Goal: Task Accomplishment & Management: Manage account settings

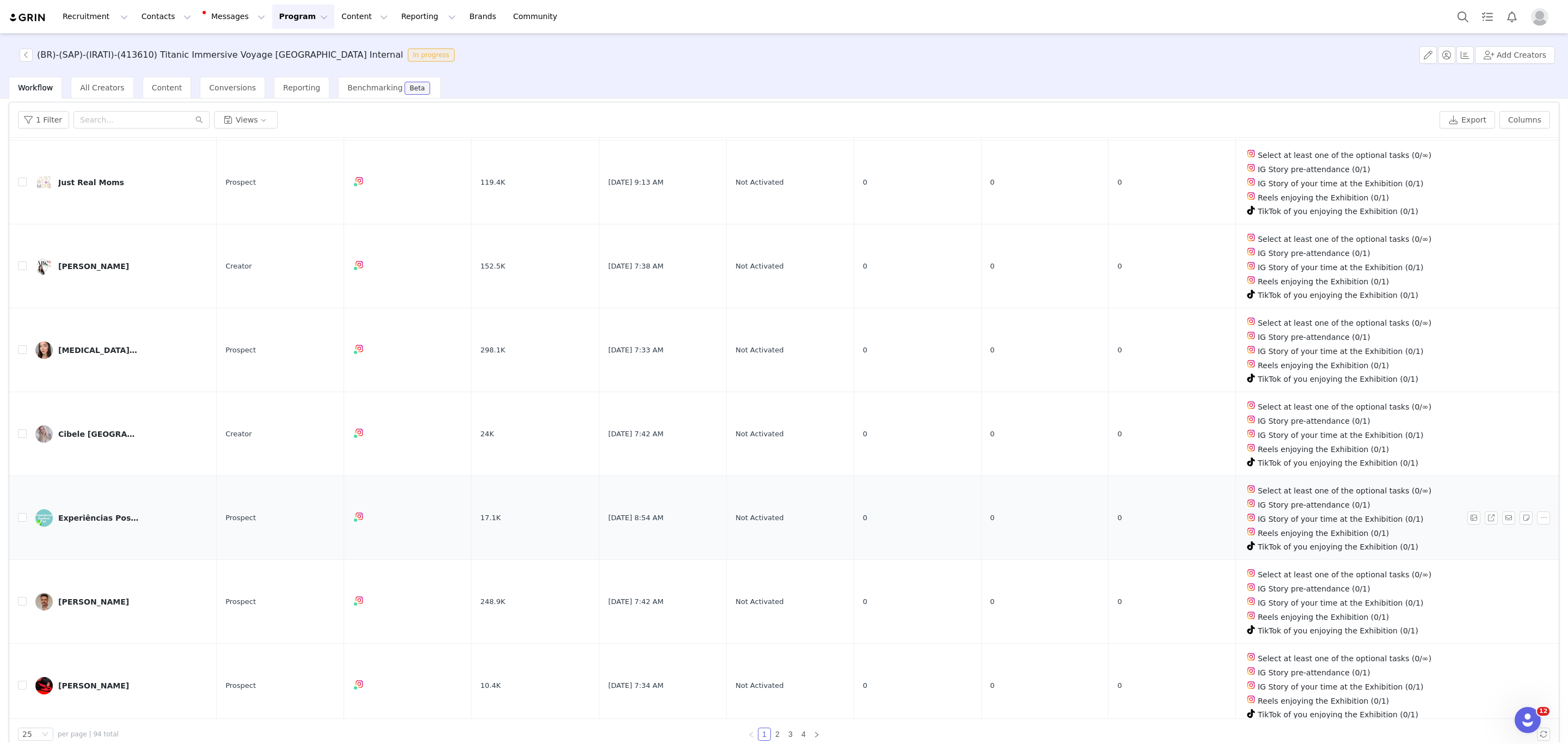
scroll to position [53, 0]
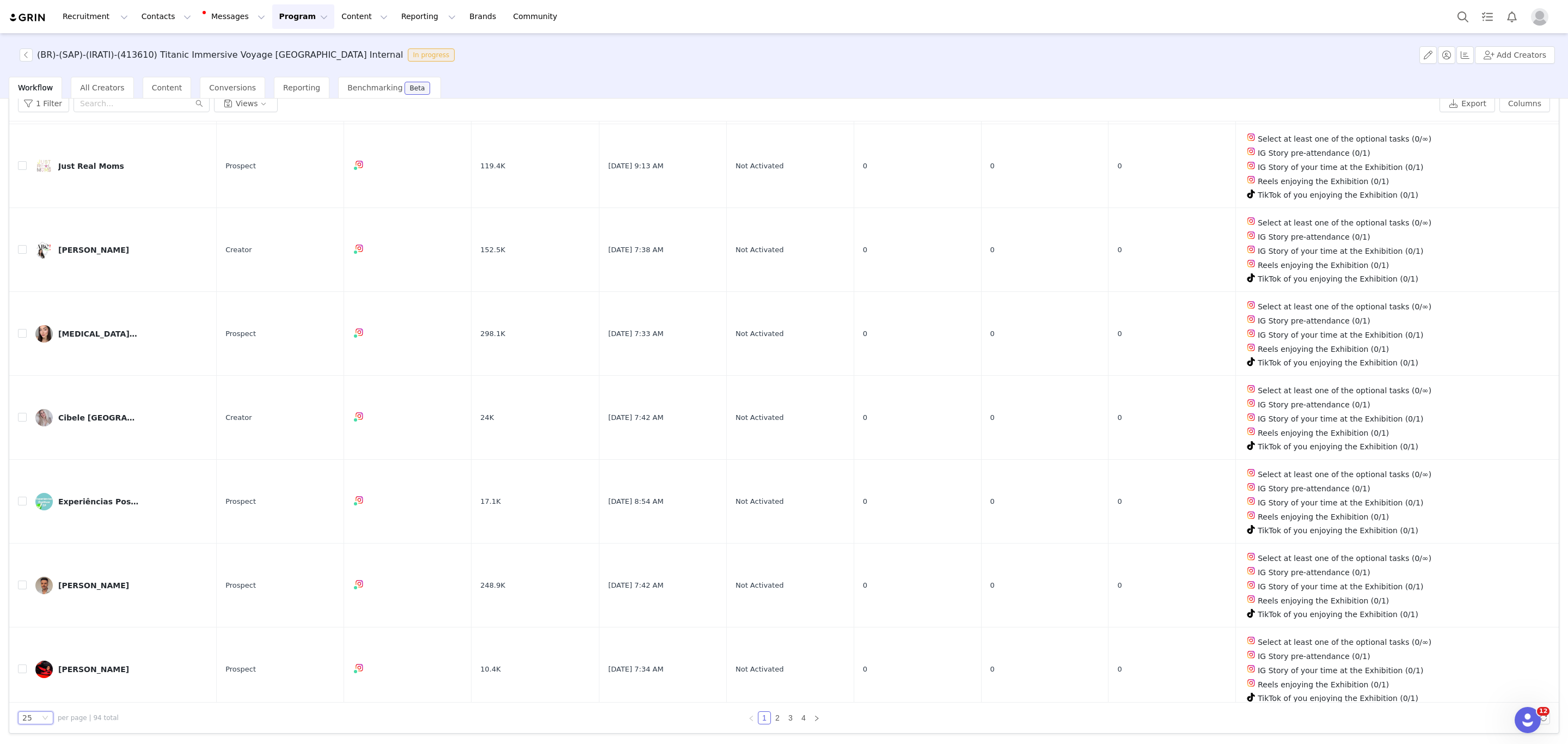
click at [52, 719] on div "25" at bounding box center [35, 717] width 35 height 13
click at [44, 703] on li "100" at bounding box center [35, 698] width 35 height 18
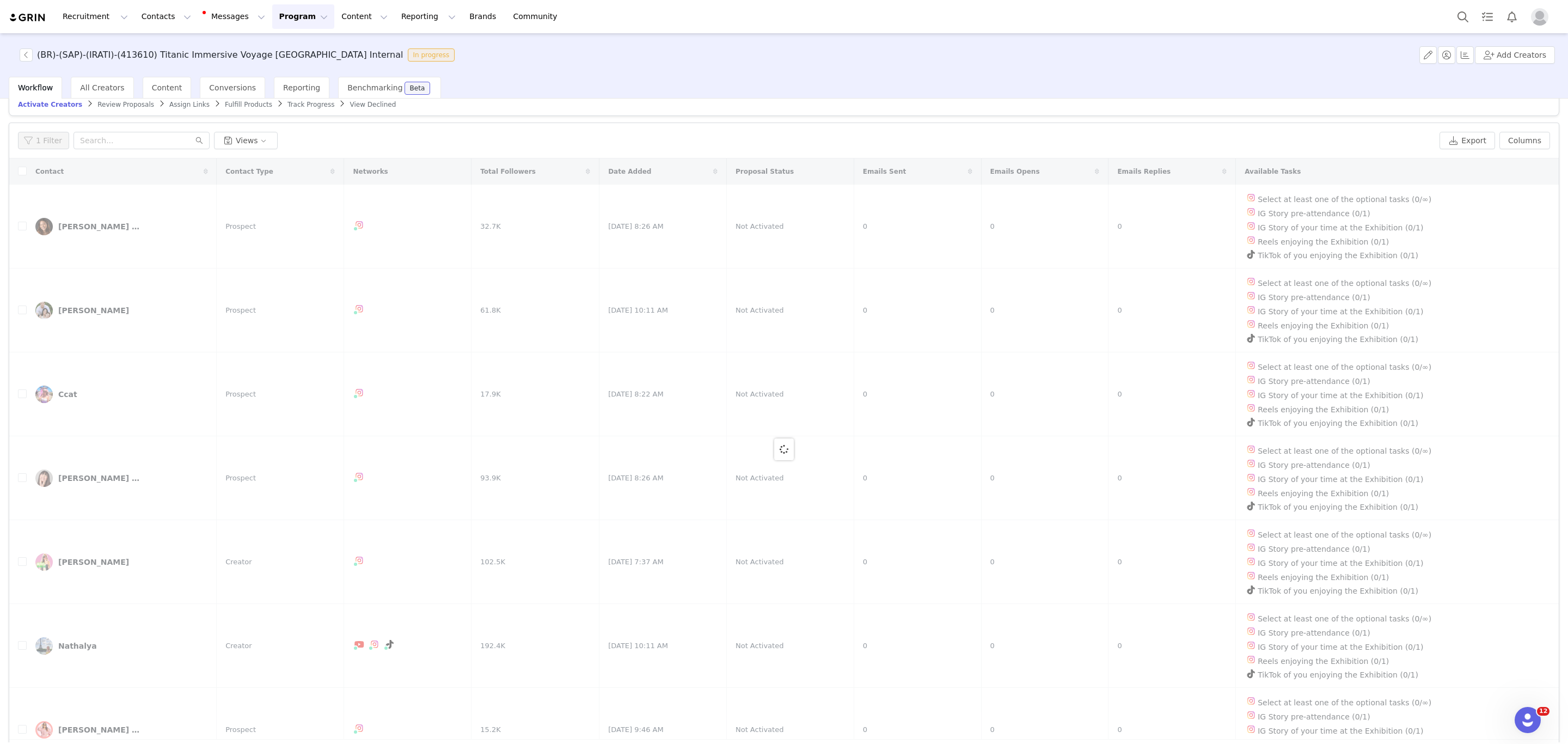
scroll to position [0, 0]
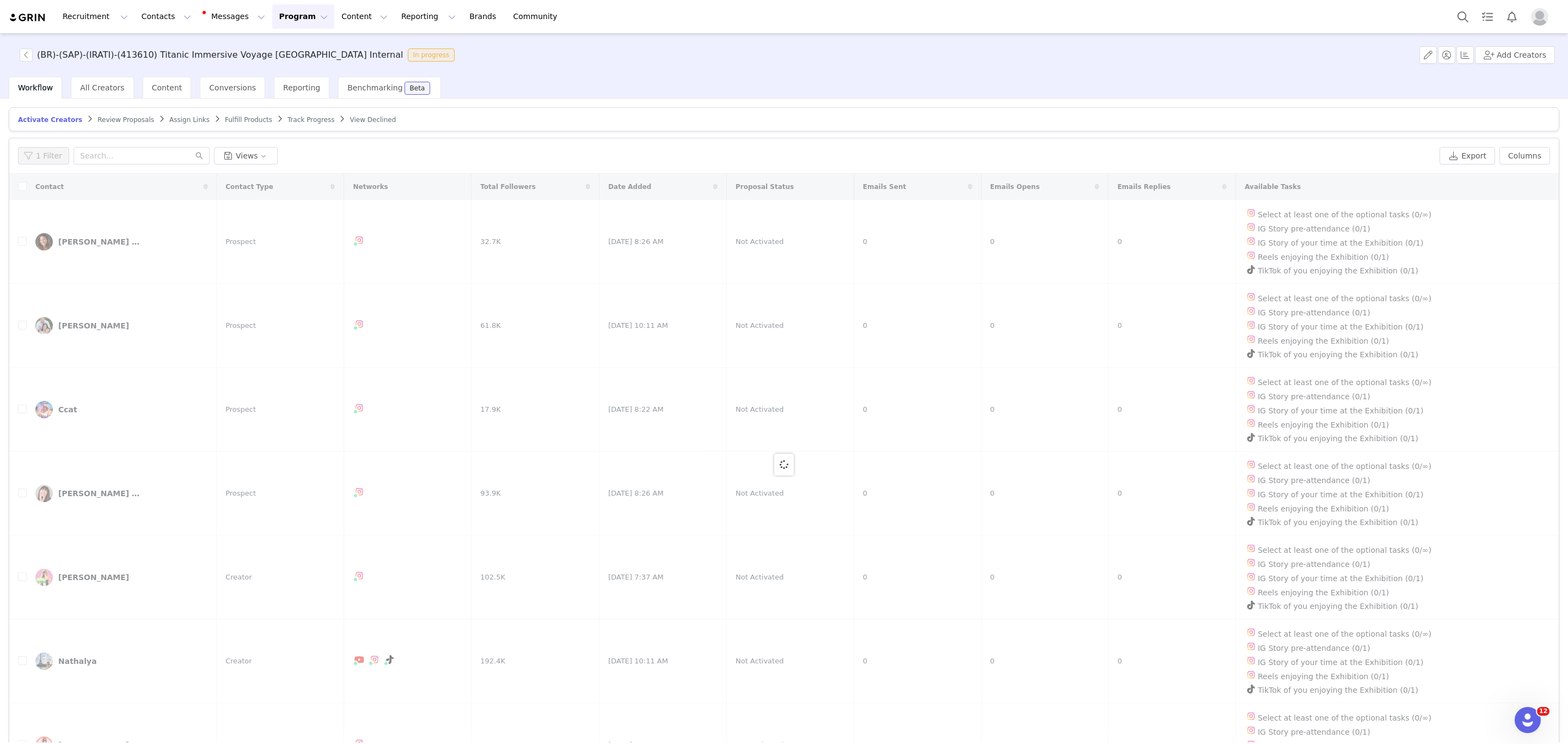
click at [21, 185] on div at bounding box center [784, 463] width 1550 height 581
click at [21, 189] on div at bounding box center [784, 463] width 1550 height 581
click at [21, 189] on input "checkbox" at bounding box center [22, 186] width 9 height 9
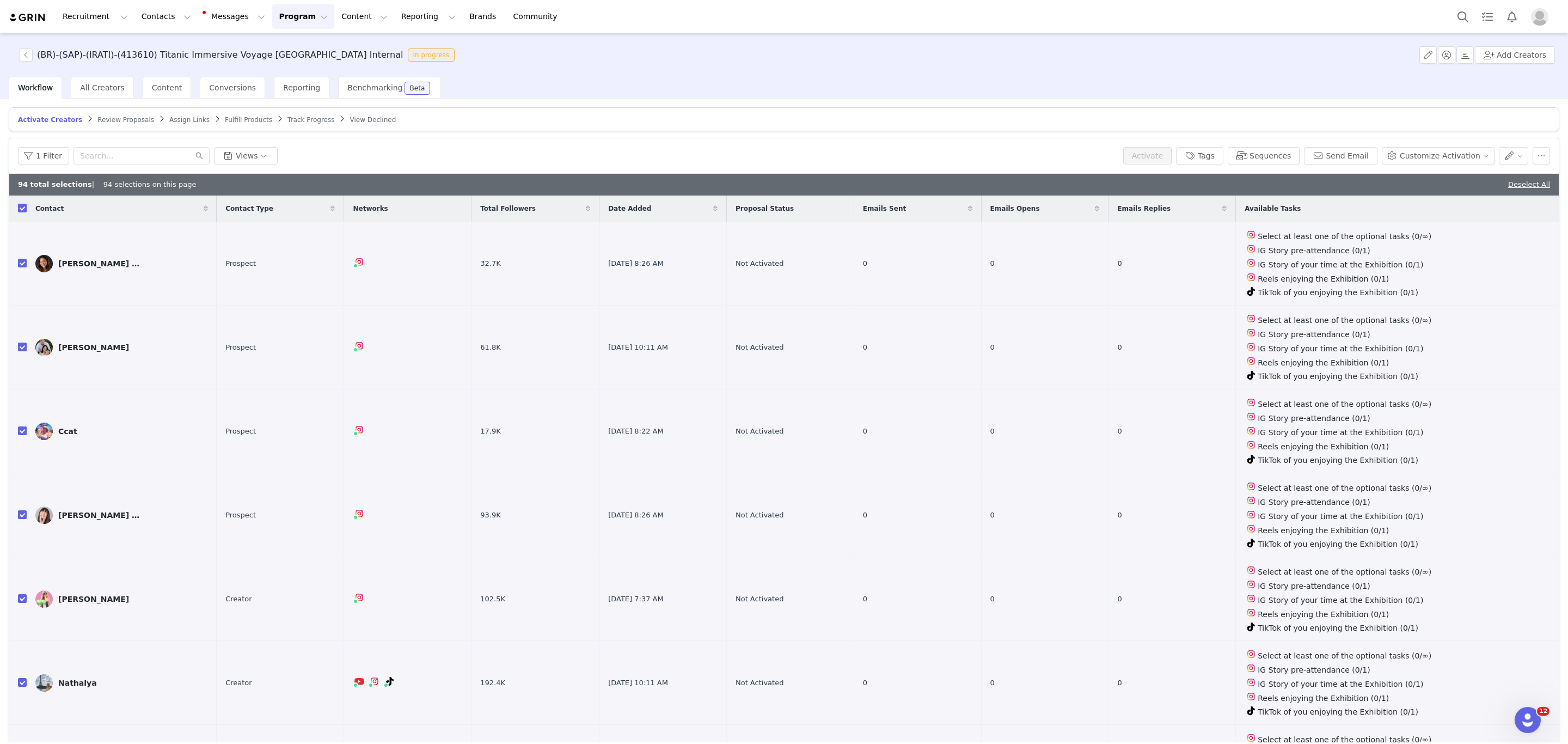
checkbox input "true"
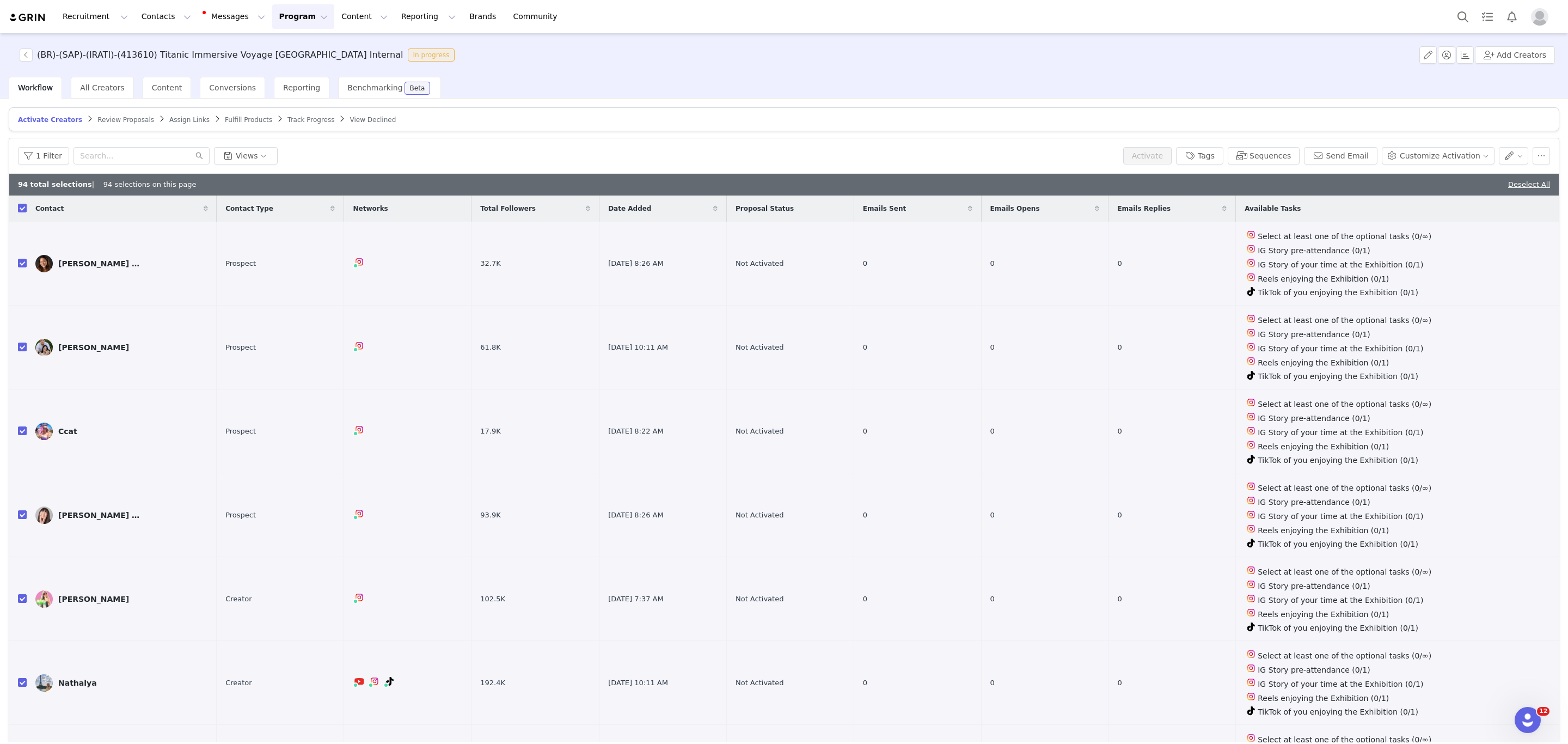
checkbox input "true"
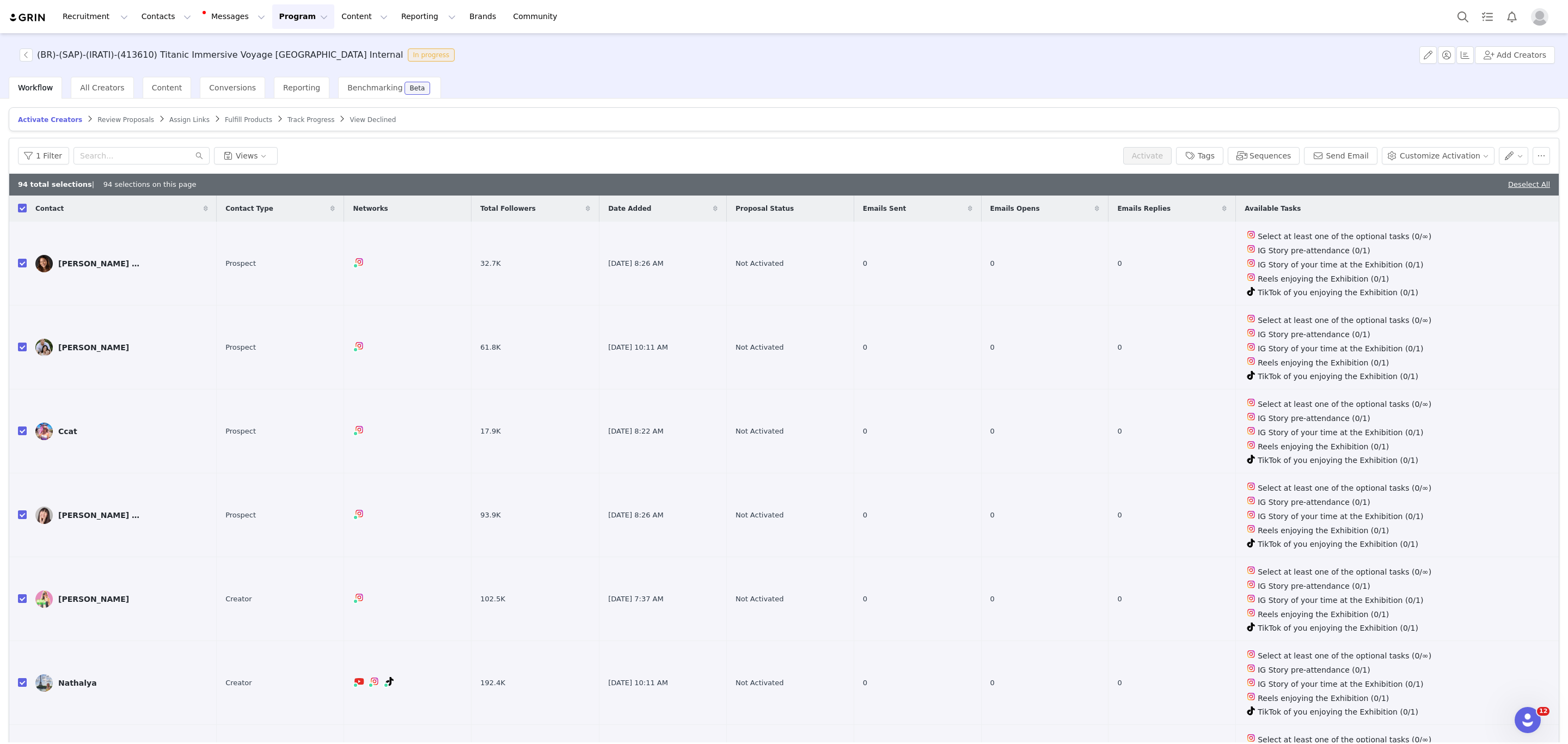
checkbox input "true"
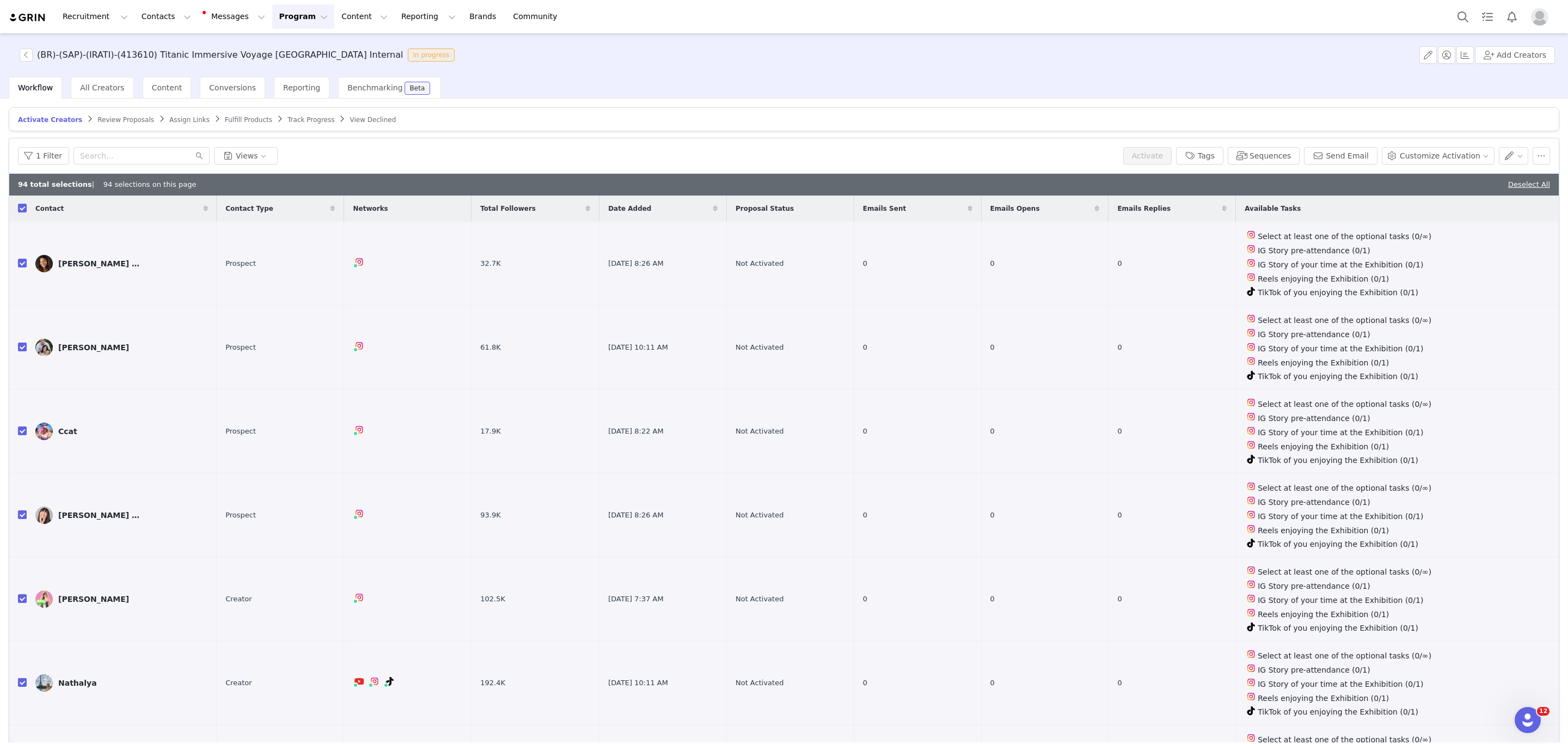
checkbox input "true"
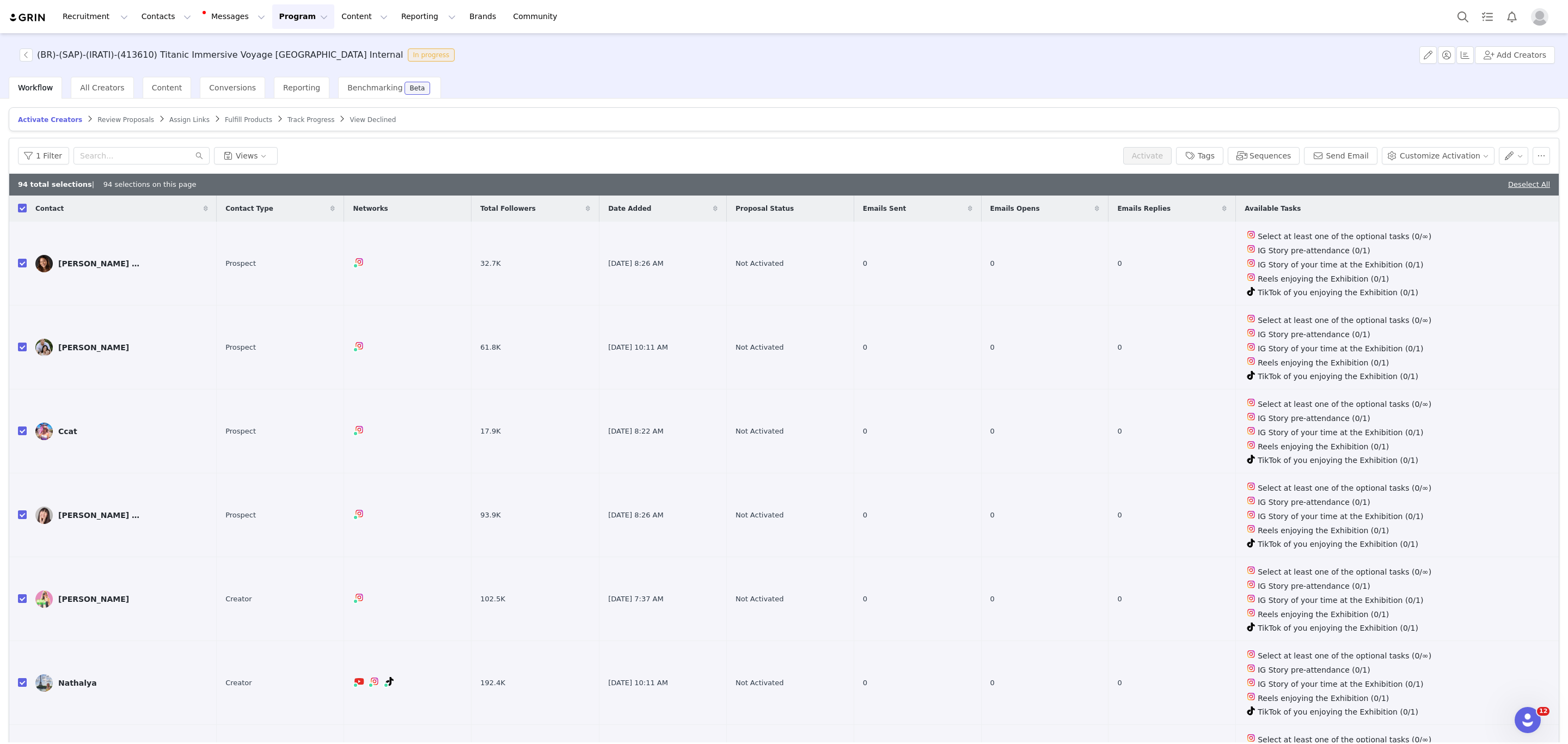
checkbox input "true"
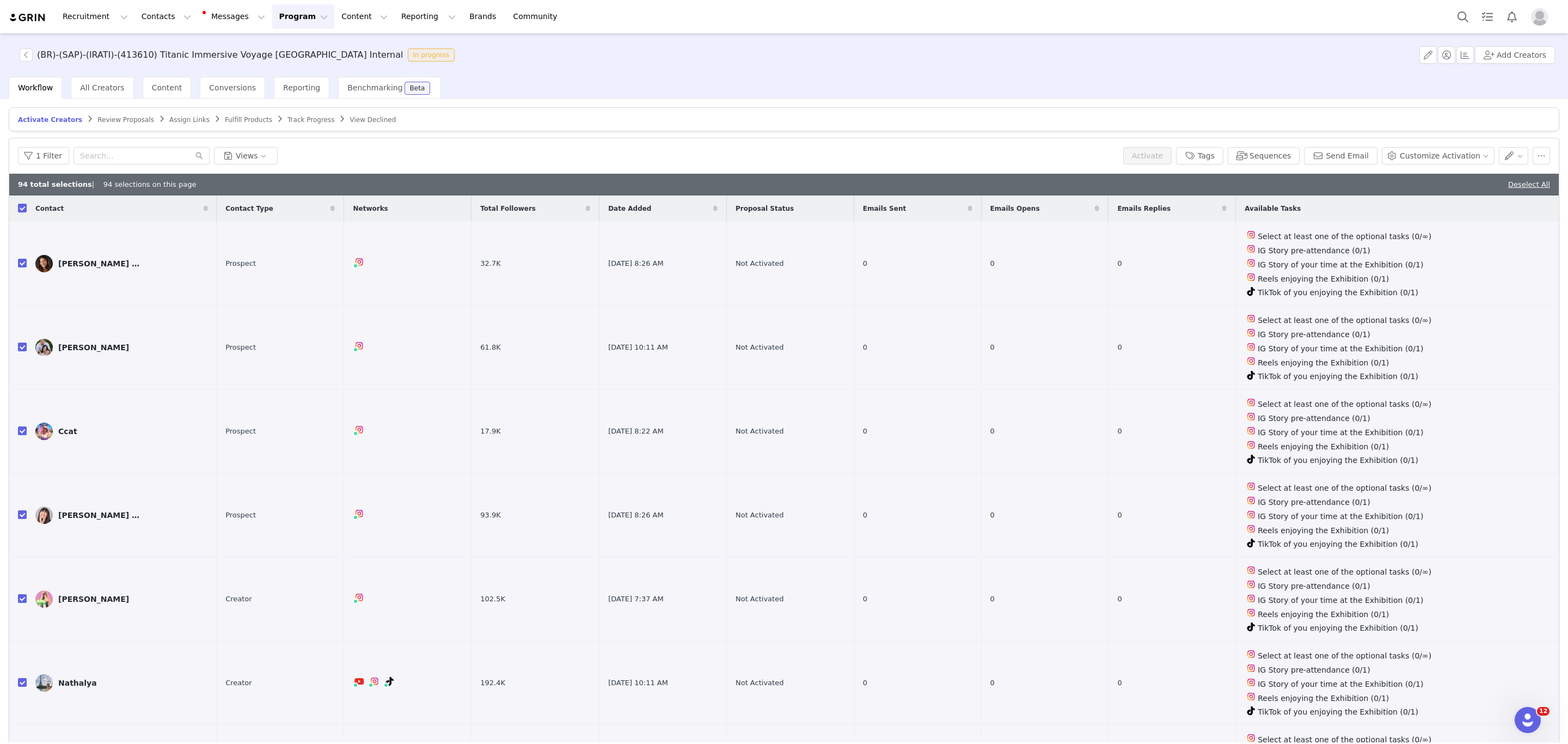
checkbox input "true"
click at [21, 188] on b "94 total selections" at bounding box center [55, 184] width 74 height 8
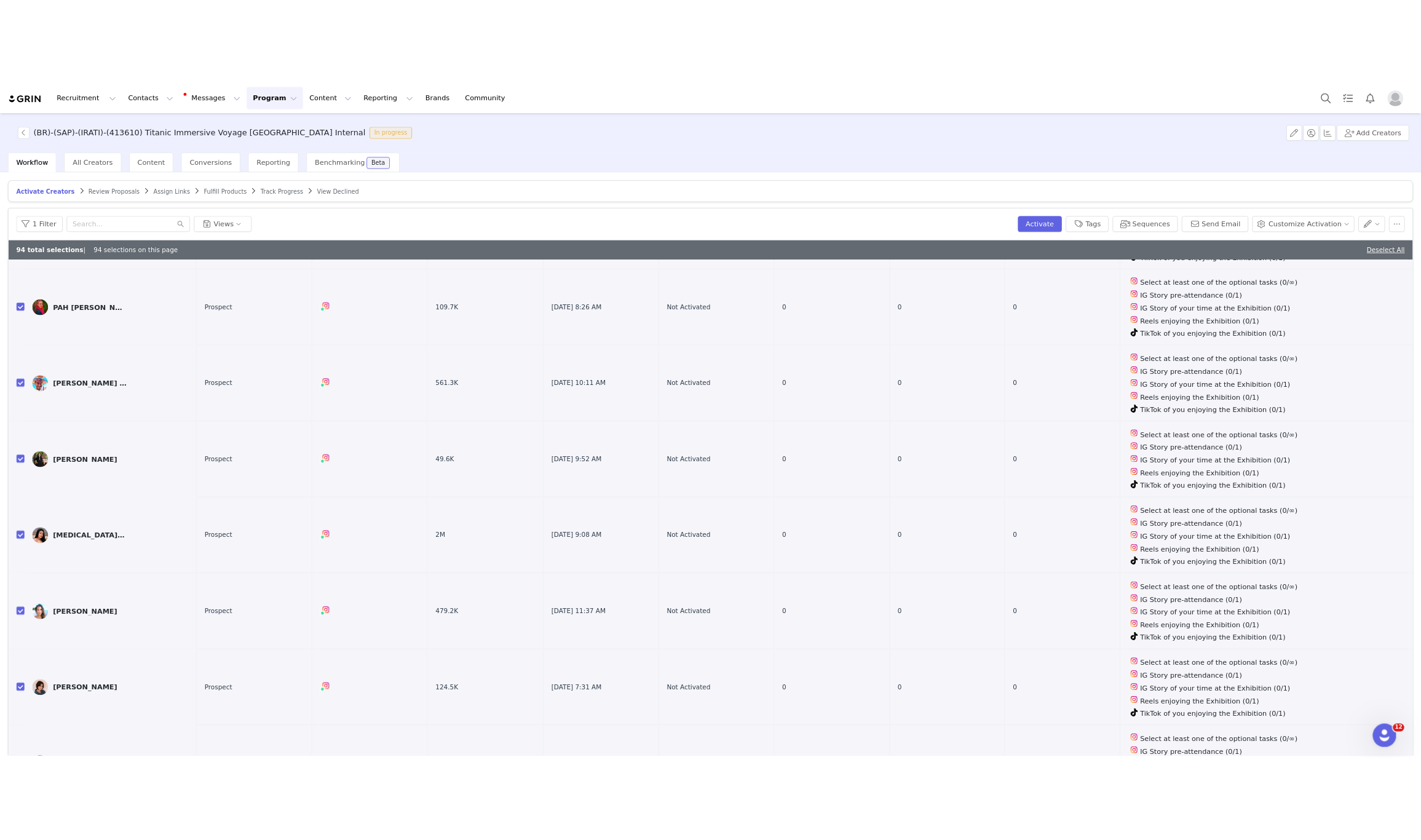
scroll to position [2458, 0]
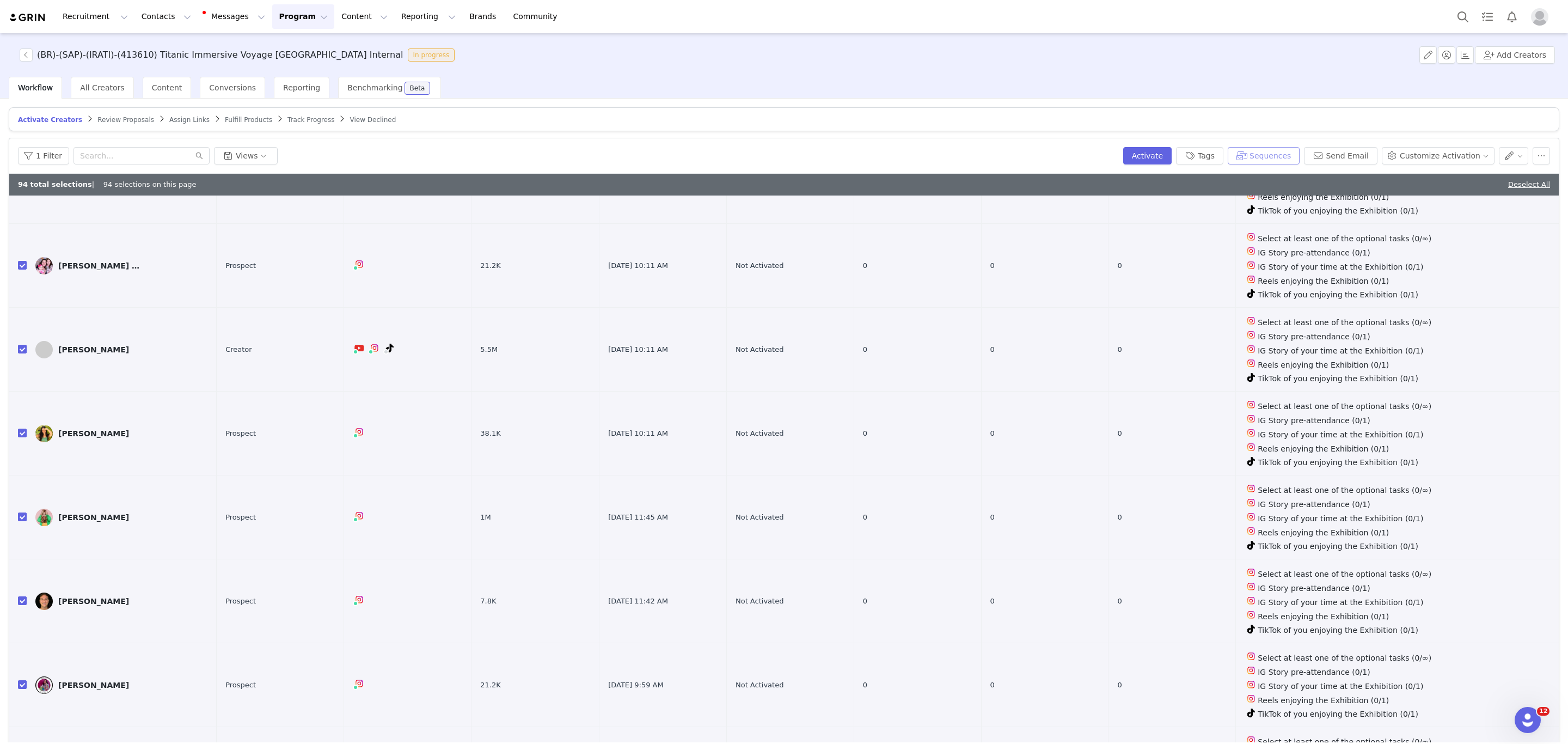
click at [1266, 162] on button "Sequences" at bounding box center [1264, 156] width 72 height 18
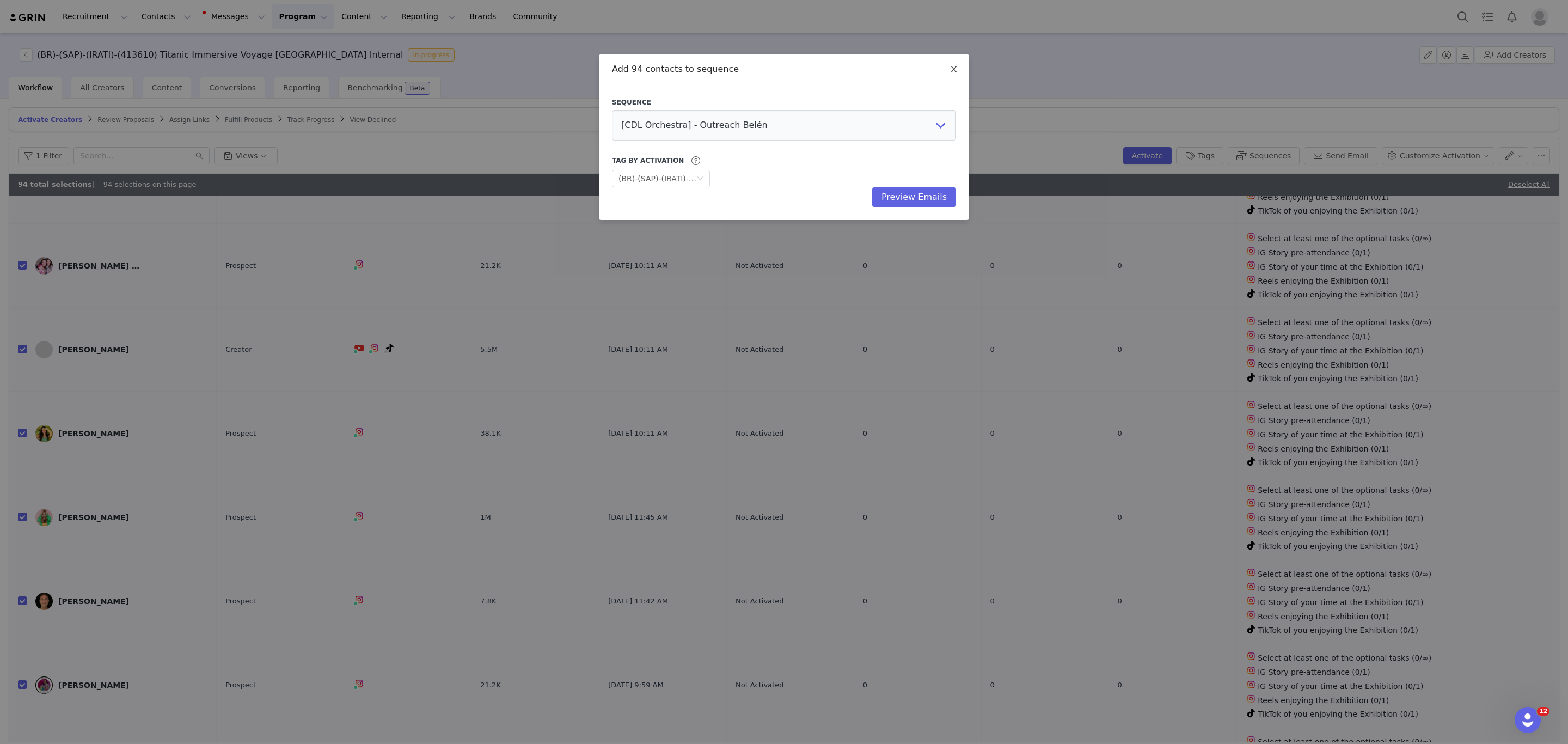
click at [959, 70] on span "Close" at bounding box center [953, 69] width 31 height 31
